Goal: Transaction & Acquisition: Book appointment/travel/reservation

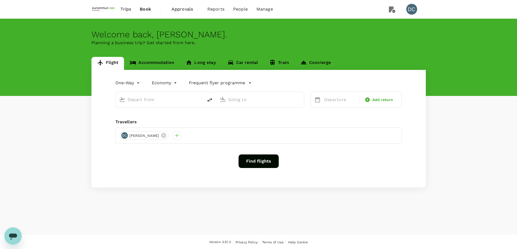
type input "roundtrip"
type input "Beijing Capital Intl ([GEOGRAPHIC_DATA])"
type input "Singapore Changi (SIN)"
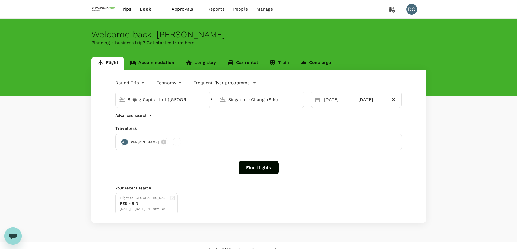
click at [263, 172] on button "Find flights" at bounding box center [258, 168] width 40 height 14
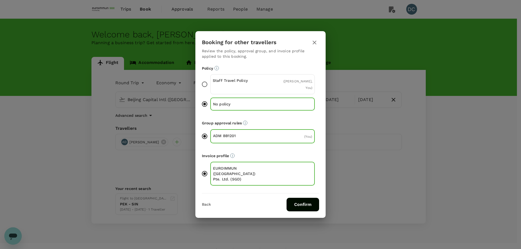
click at [236, 83] on p "Staff Travel Policy" at bounding box center [238, 80] width 50 height 5
click at [210, 86] on input "Staff Travel Policy ( [PERSON_NAME], You )" at bounding box center [204, 84] width 11 height 11
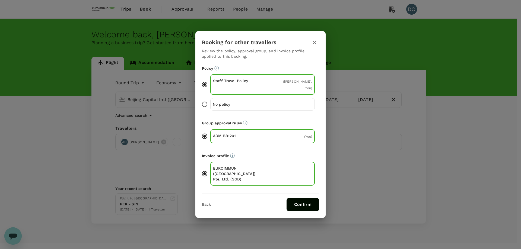
click at [303, 201] on button "Confirm" at bounding box center [302, 205] width 33 height 14
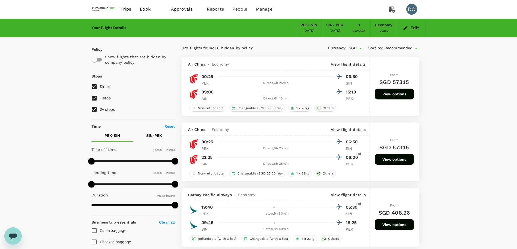
click at [93, 99] on input "1 stop" at bounding box center [93, 98] width 11 height 11
checkbox input "false"
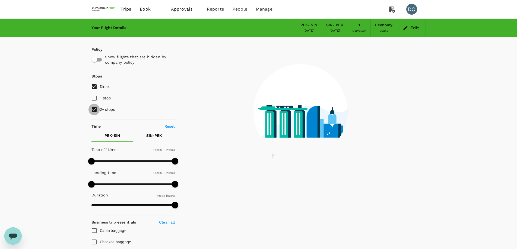
click at [93, 108] on input "2+ stops" at bounding box center [93, 109] width 11 height 11
checkbox input "false"
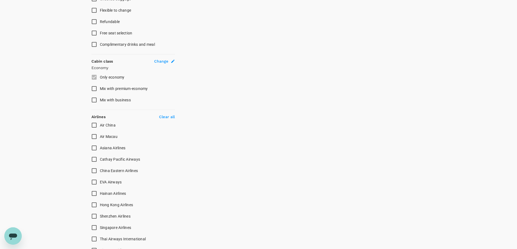
scroll to position [244, 0]
click at [94, 125] on input "Air China" at bounding box center [93, 124] width 11 height 11
checkbox input "true"
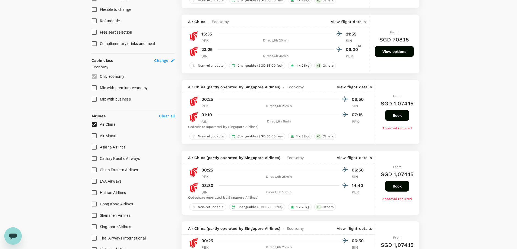
type input "1230"
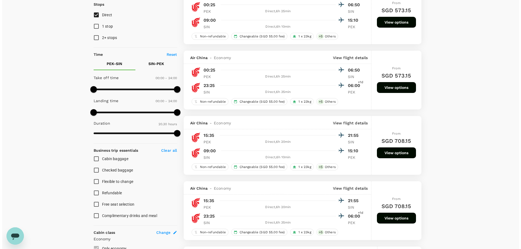
scroll to position [81, 0]
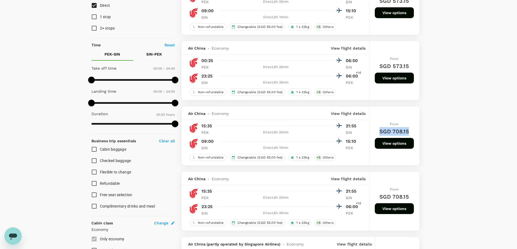
drag, startPoint x: 380, startPoint y: 131, endPoint x: 410, endPoint y: 130, distance: 30.7
click at [410, 130] on div "From SGD 708.15 View options" at bounding box center [394, 136] width 39 height 59
copy h6 "SGD 708.15"
